Goal: Transaction & Acquisition: Download file/media

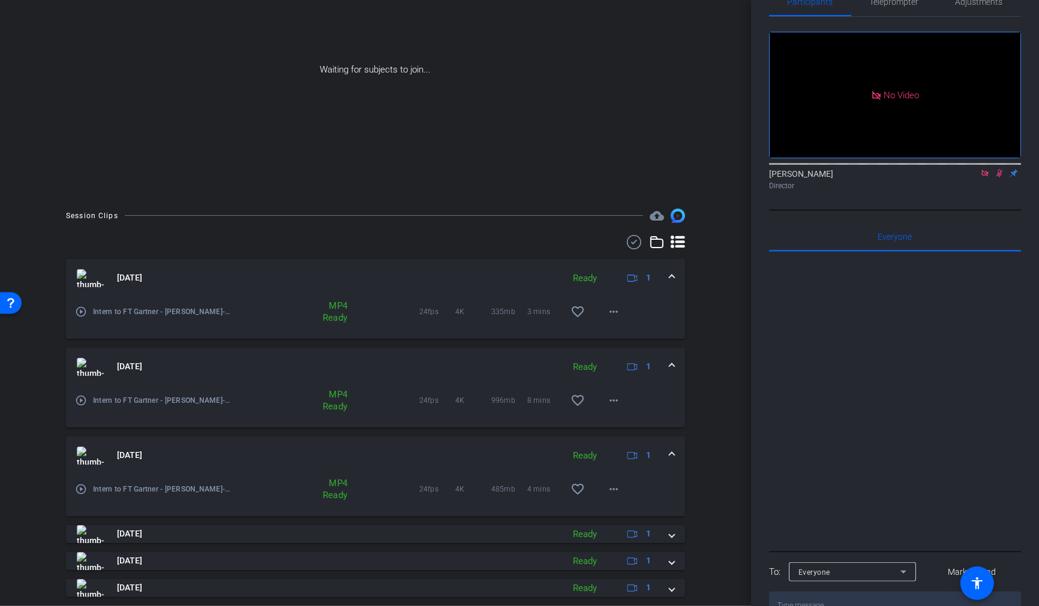
scroll to position [142, 0]
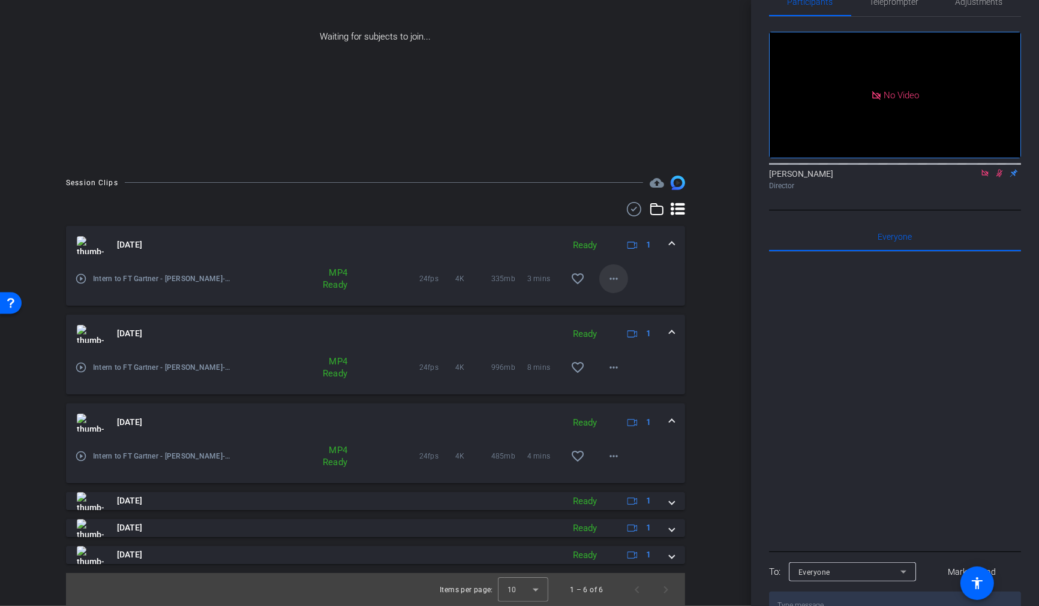
click at [617, 279] on mat-icon "more_horiz" at bounding box center [613, 279] width 14 height 14
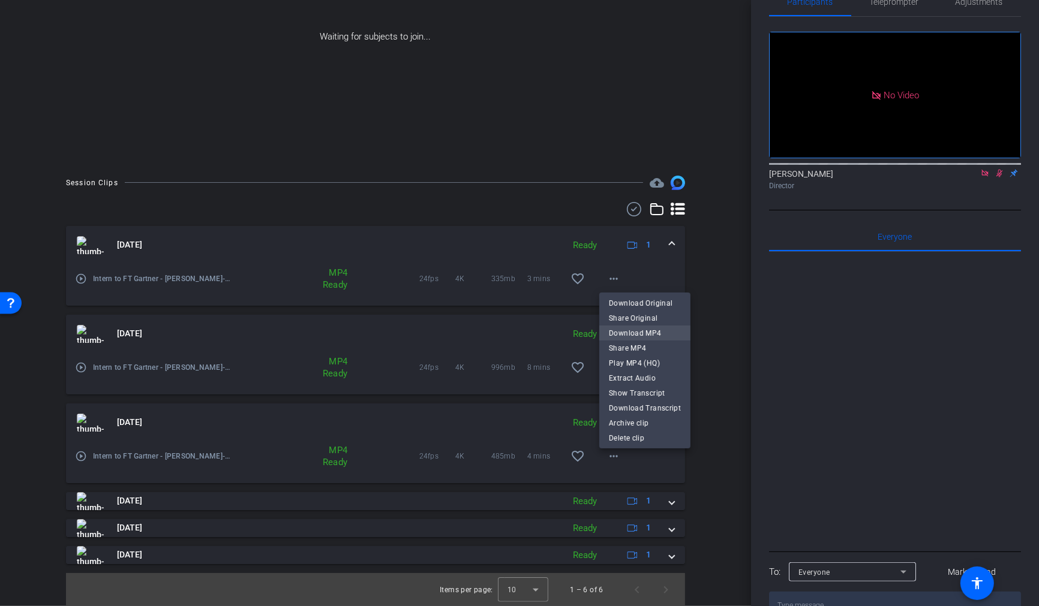
click at [648, 329] on span "Download MP4" at bounding box center [645, 333] width 72 height 14
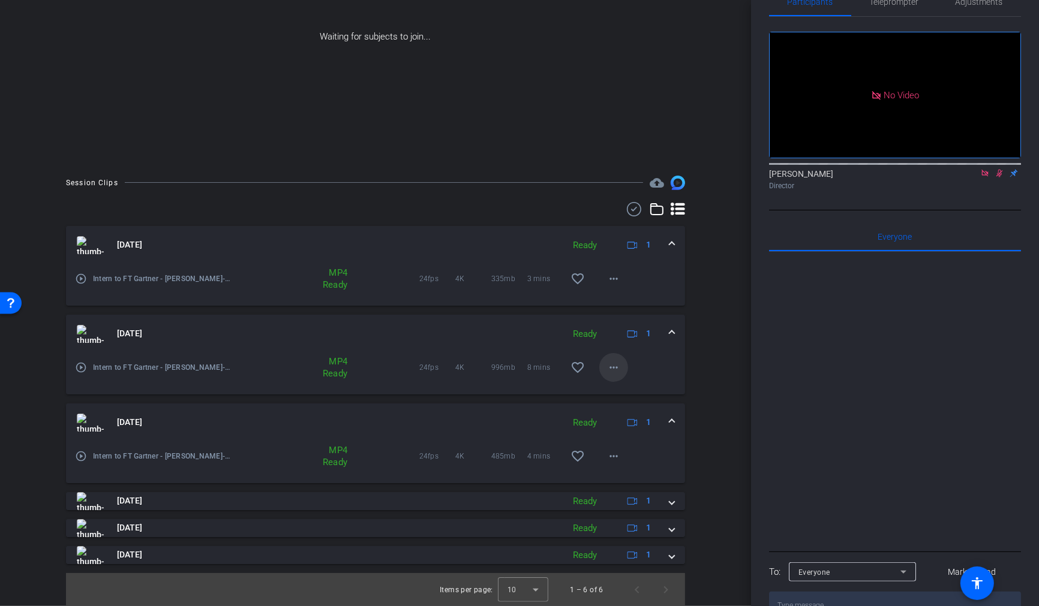
click at [618, 365] on mat-icon "more_horiz" at bounding box center [613, 367] width 14 height 14
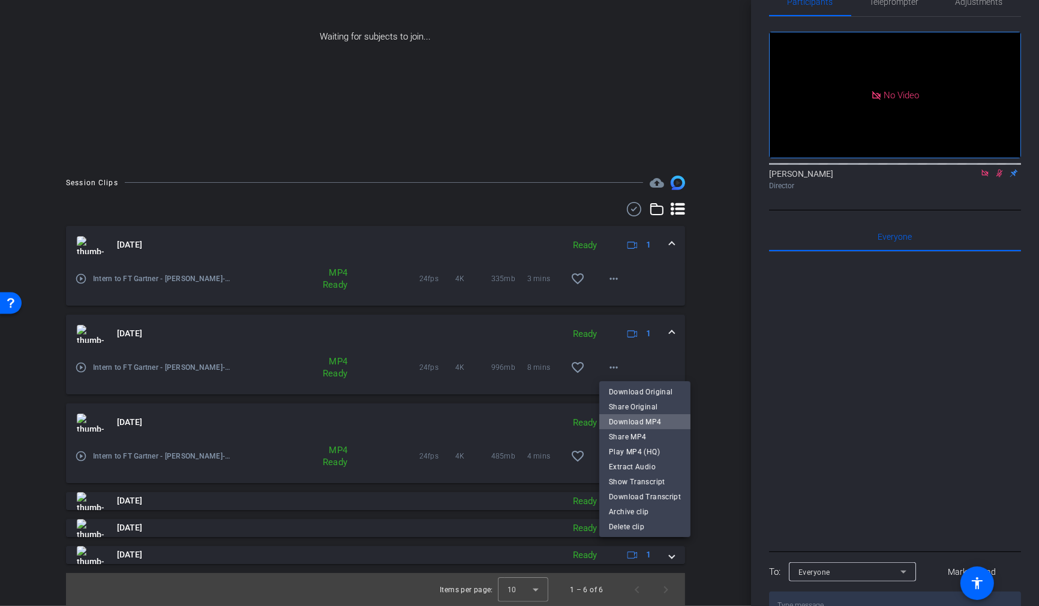
click at [646, 424] on span "Download MP4" at bounding box center [645, 422] width 72 height 14
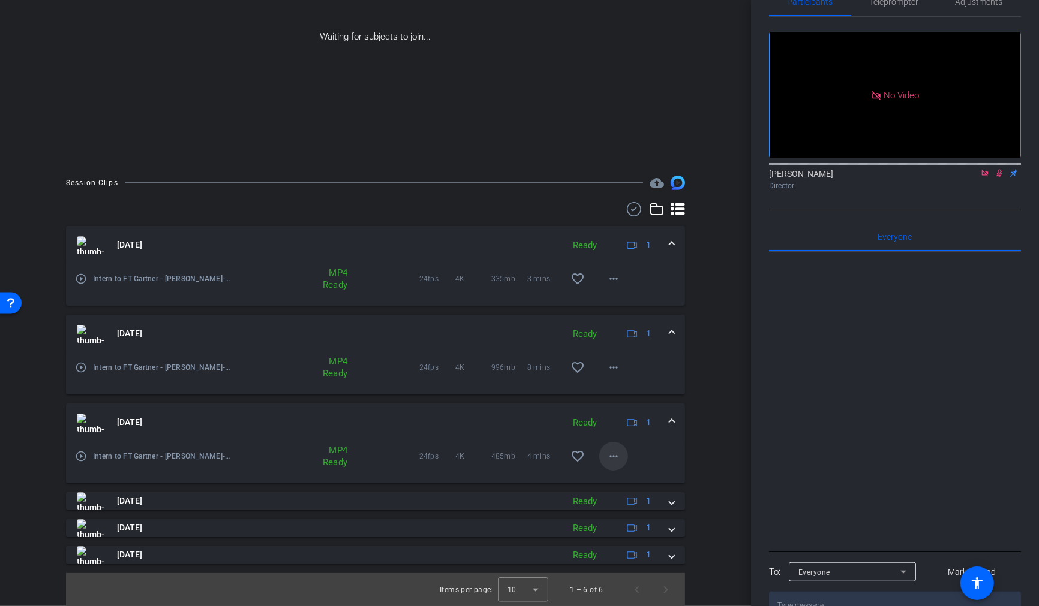
click at [617, 457] on mat-icon "more_horiz" at bounding box center [613, 456] width 14 height 14
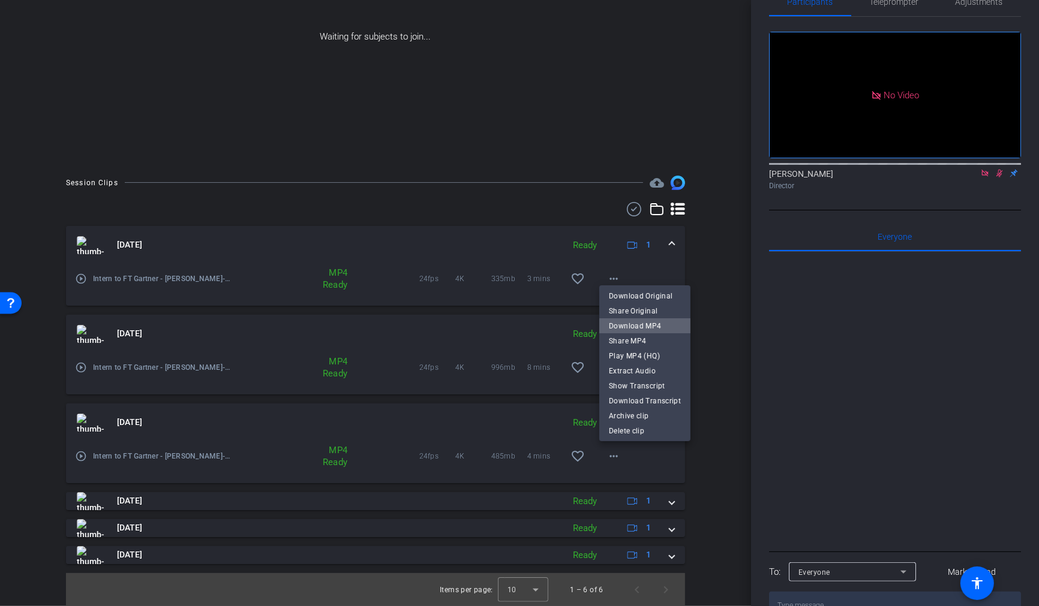
click at [651, 328] on span "Download MP4" at bounding box center [645, 326] width 72 height 14
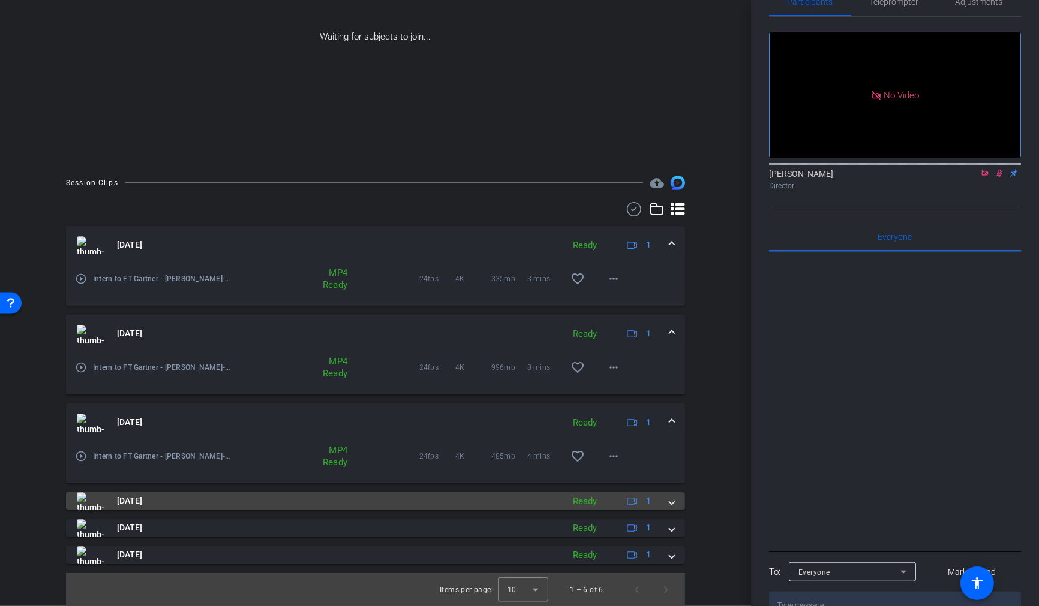
click at [672, 502] on span at bounding box center [671, 501] width 5 height 13
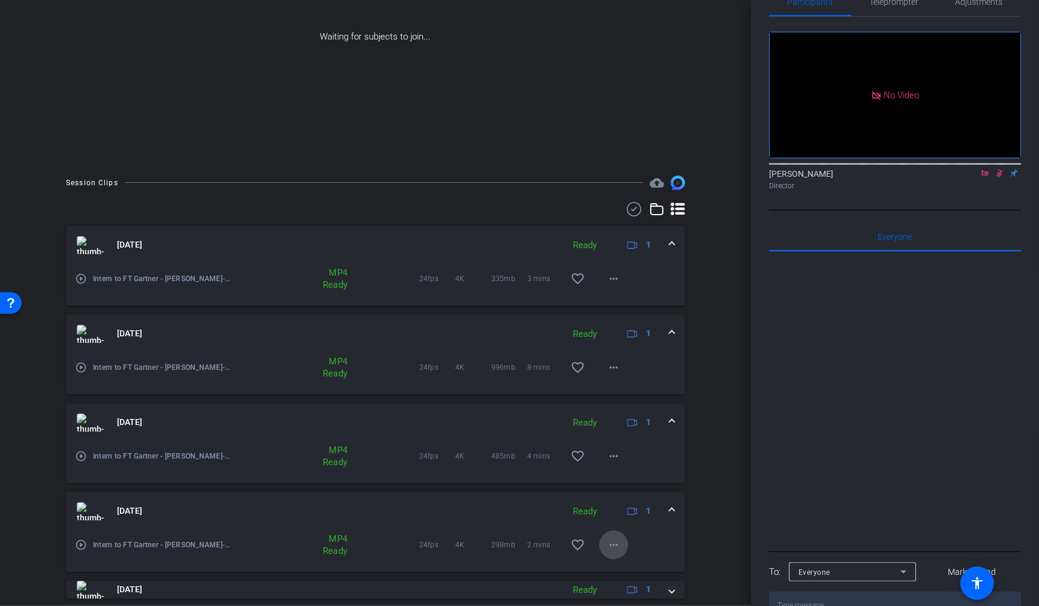
click at [612, 546] on mat-icon "more_horiz" at bounding box center [613, 545] width 14 height 14
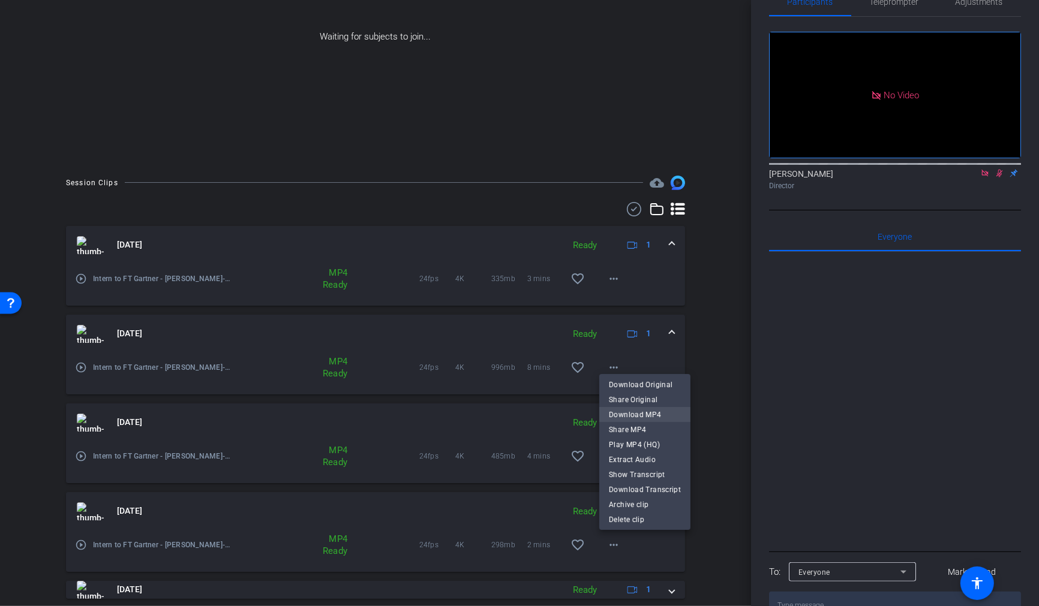
click at [638, 414] on span "Download MP4" at bounding box center [645, 415] width 72 height 14
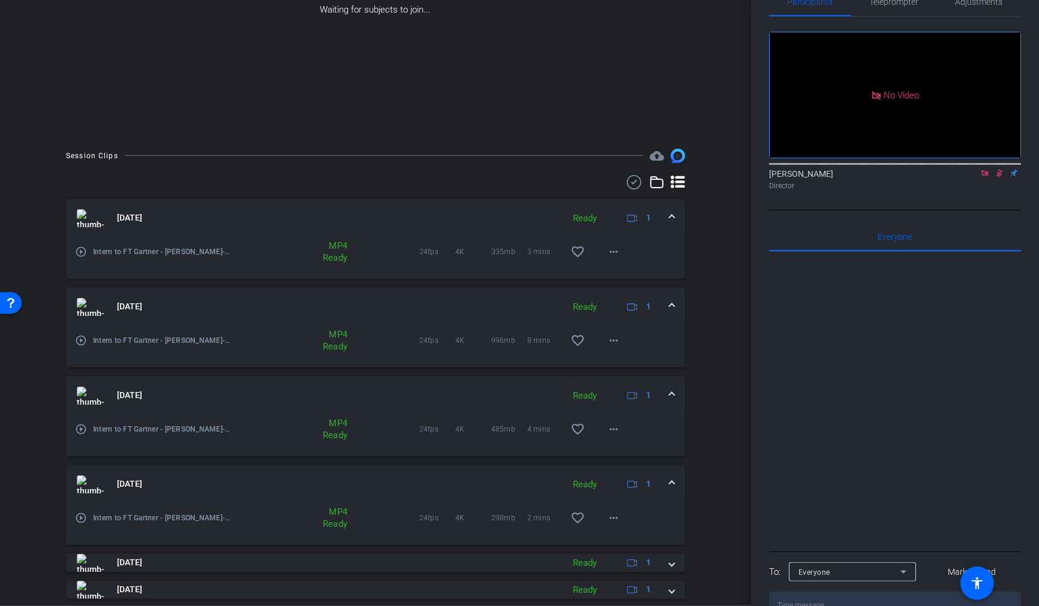
scroll to position [203, 0]
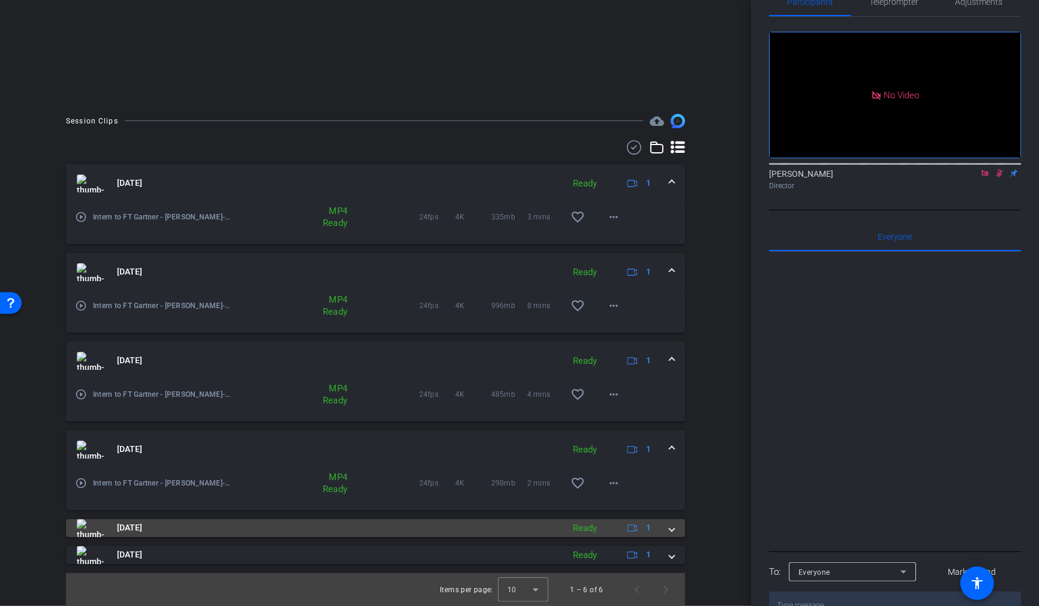
click at [676, 530] on mat-expansion-panel-header "[DATE] Ready 1" at bounding box center [375, 528] width 619 height 18
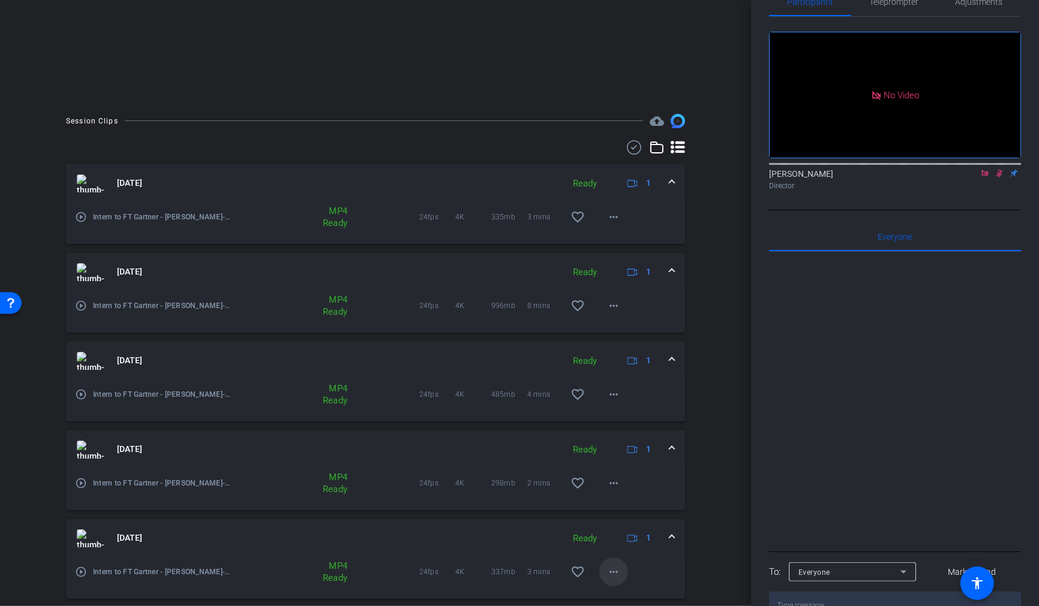
click at [617, 568] on mat-icon "more_horiz" at bounding box center [613, 572] width 14 height 14
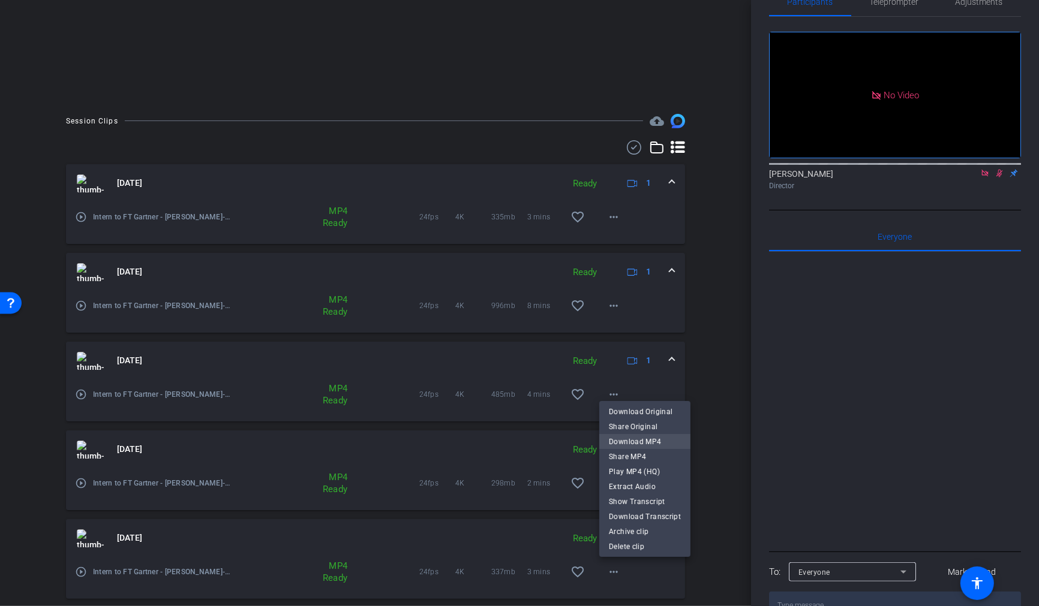
click at [645, 444] on span "Download MP4" at bounding box center [645, 442] width 72 height 14
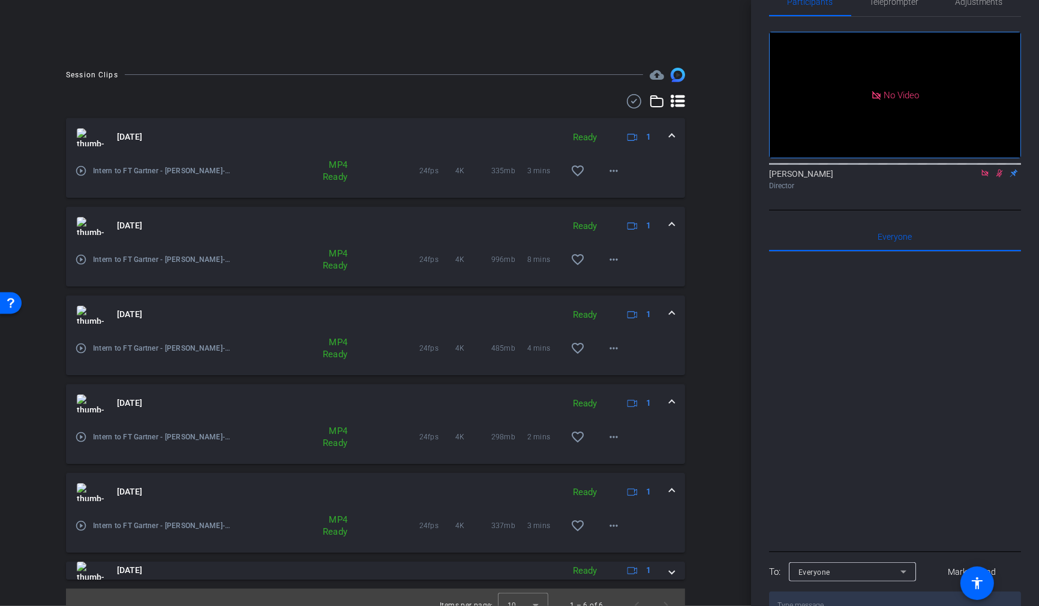
scroll to position [265, 0]
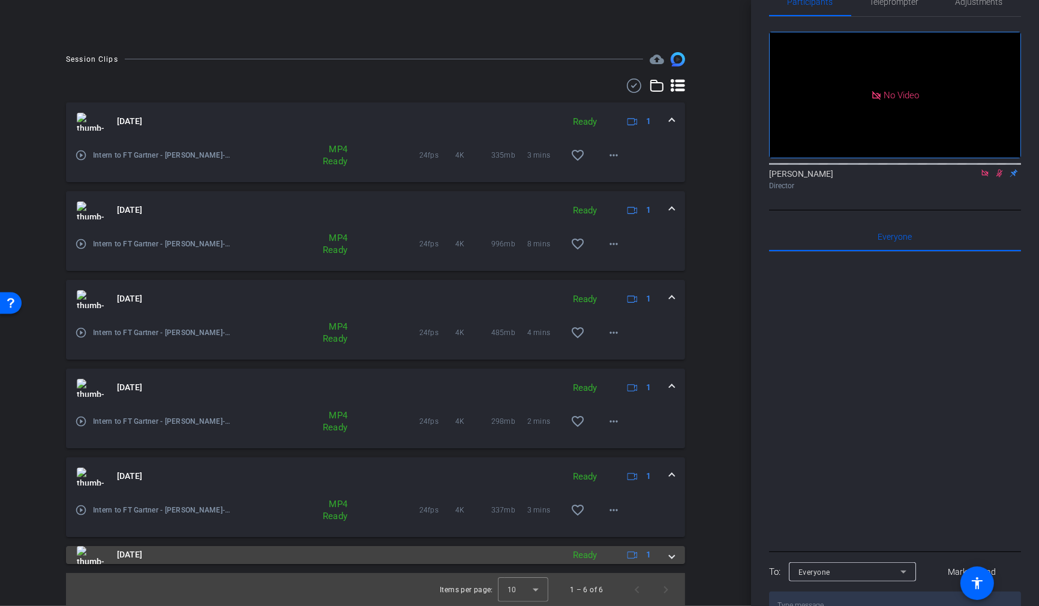
click at [671, 559] on span at bounding box center [671, 555] width 5 height 13
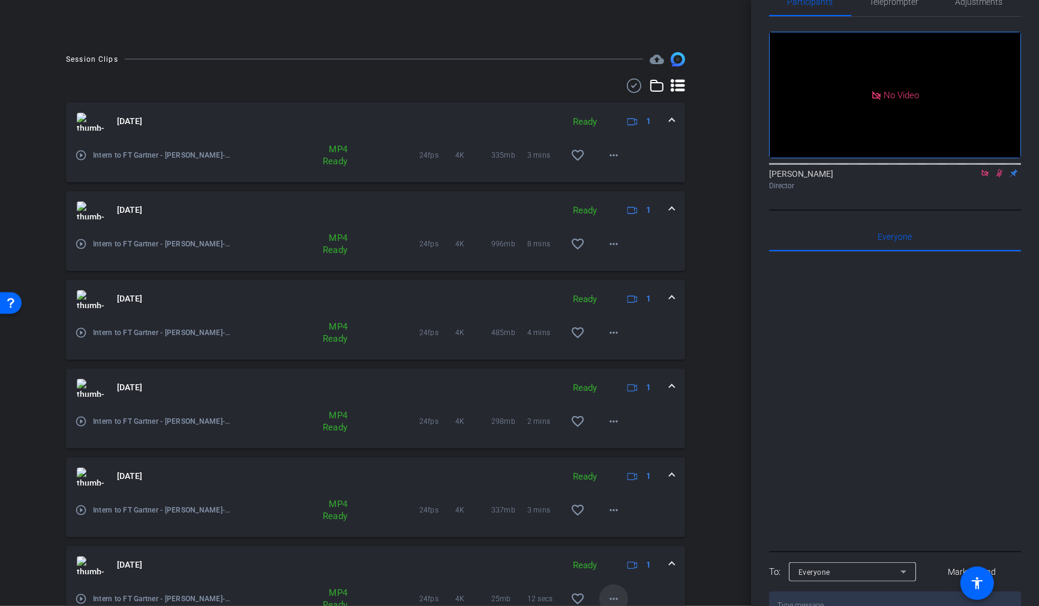
scroll to position [327, 0]
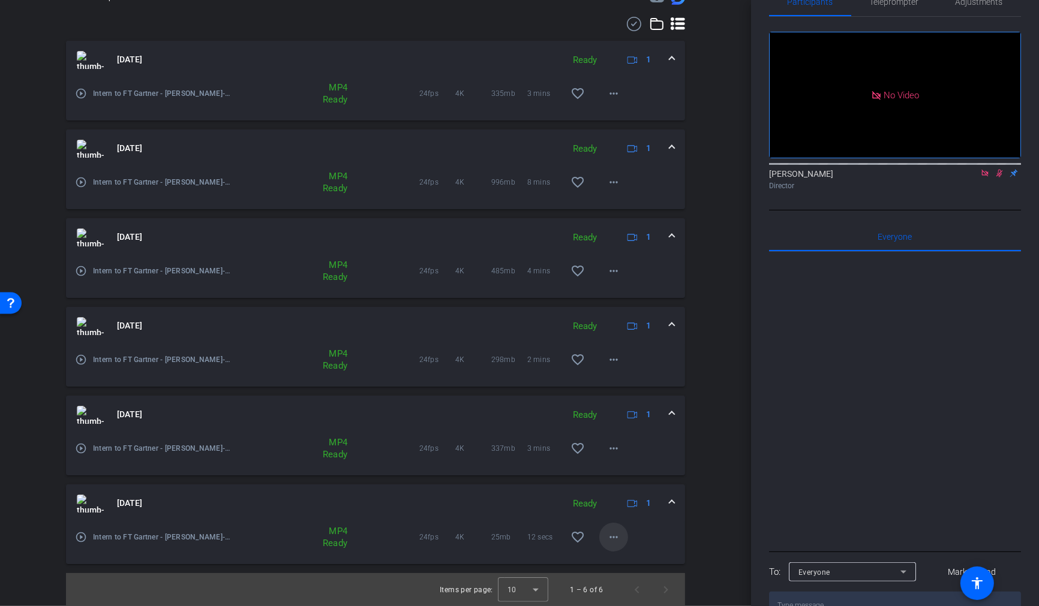
click at [618, 538] on mat-icon "more_horiz" at bounding box center [613, 537] width 14 height 14
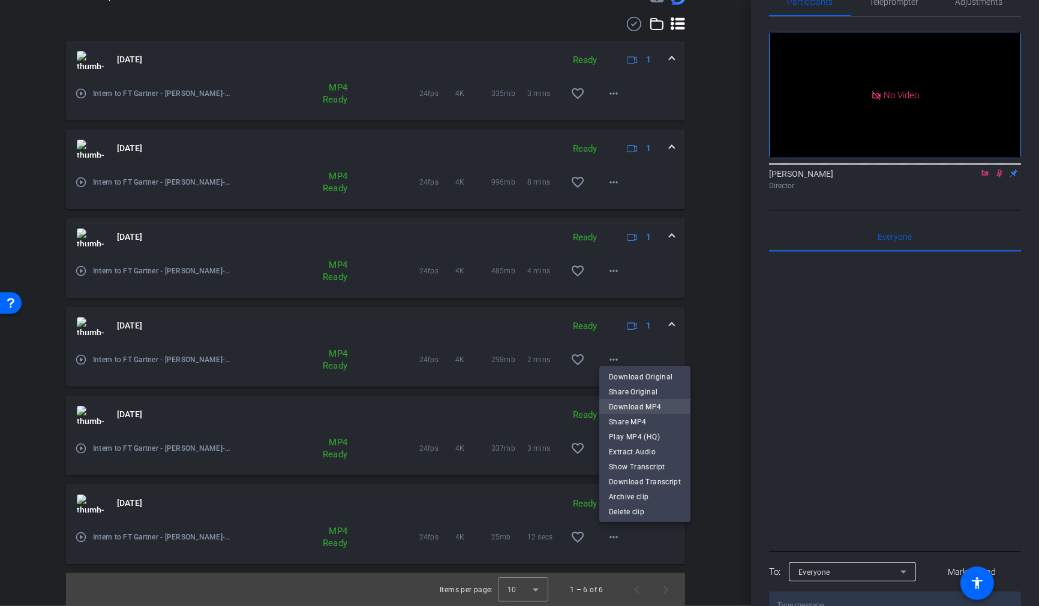
click at [661, 402] on span "Download MP4" at bounding box center [645, 407] width 72 height 14
